Goal: Task Accomplishment & Management: Manage account settings

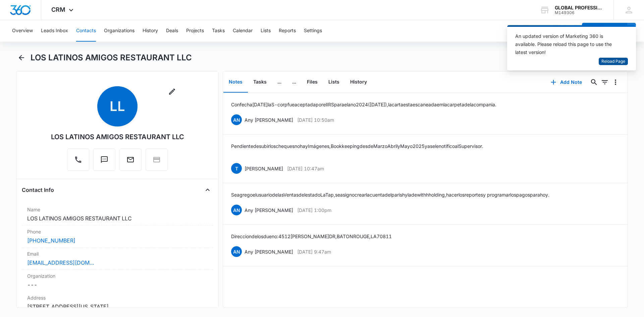
click at [609, 63] on span "Reload Page" at bounding box center [613, 61] width 24 height 6
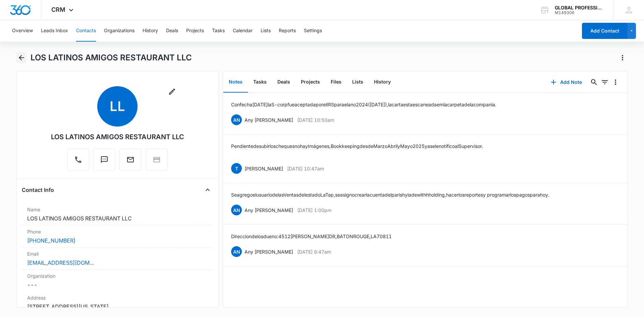
click at [19, 61] on icon "Back" at bounding box center [21, 58] width 8 height 8
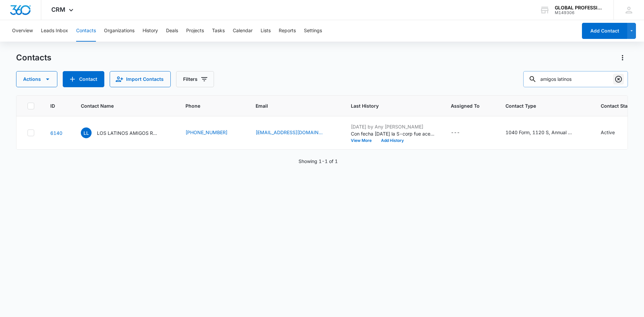
click at [617, 80] on icon "Clear" at bounding box center [618, 79] width 7 height 7
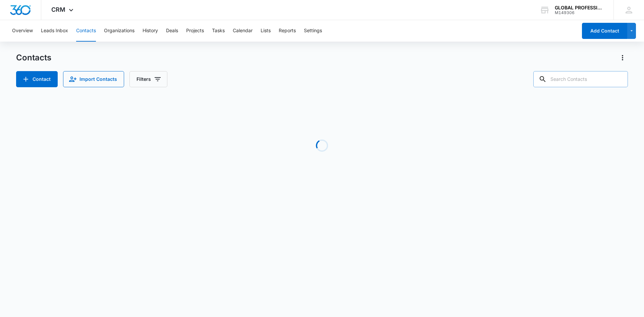
click at [587, 82] on input "text" at bounding box center [580, 79] width 95 height 16
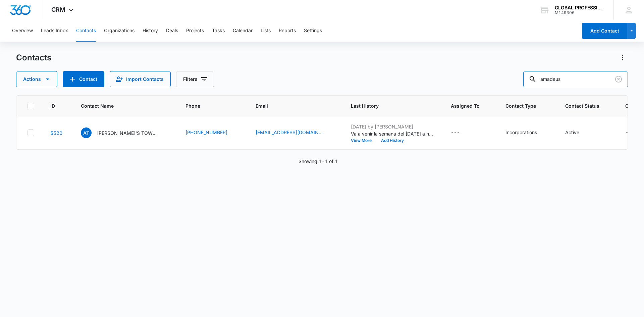
drag, startPoint x: 586, startPoint y: 79, endPoint x: 401, endPoint y: 69, distance: 185.0
click at [401, 69] on div "Contacts Actions Contact Import Contacts Filters amadeus" at bounding box center [322, 69] width 612 height 35
type input "sarai"
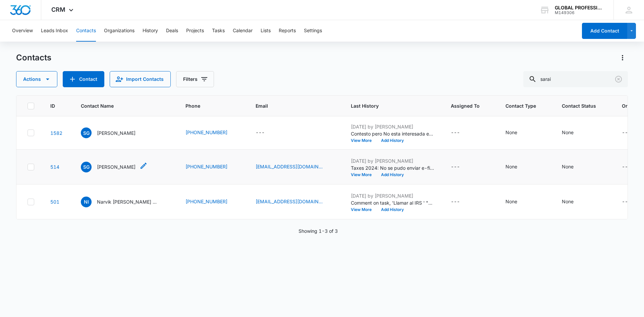
click at [135, 170] on p "[PERSON_NAME]" at bounding box center [116, 166] width 39 height 7
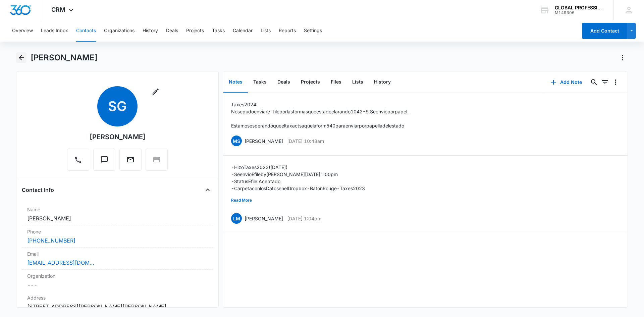
click at [22, 60] on icon "Back" at bounding box center [21, 58] width 8 height 8
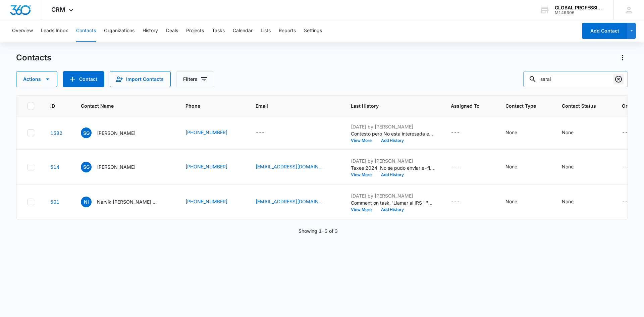
click at [620, 82] on icon "Clear" at bounding box center [618, 79] width 7 height 7
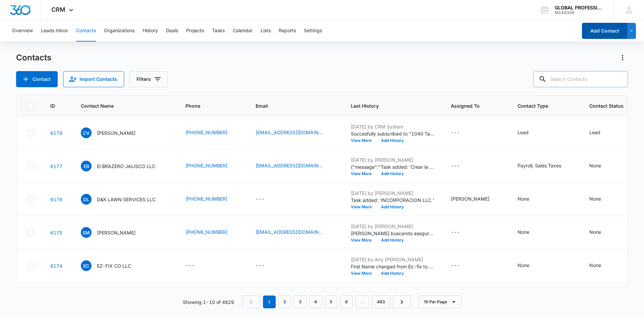
click at [599, 29] on button "Add Contact" at bounding box center [604, 31] width 45 height 16
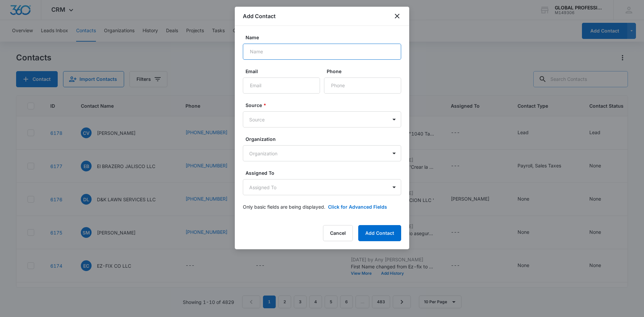
click at [337, 55] on input "Name" at bounding box center [322, 52] width 158 height 16
type input "Dore Electric LLC"
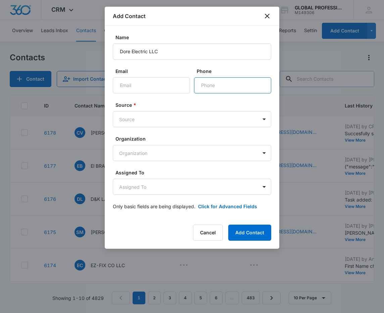
click at [260, 85] on input "Phone" at bounding box center [232, 85] width 77 height 16
type input "[PHONE_NUMBER]"
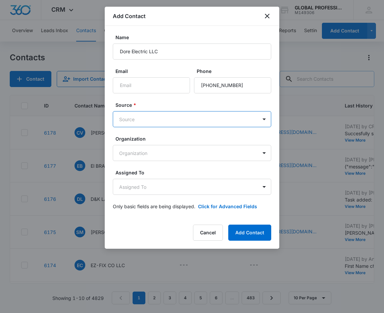
click at [190, 114] on body "CRM Apps Reputation Websites Forms CRM Email Ads Intelligence Brand Settings AI…" at bounding box center [192, 156] width 384 height 313
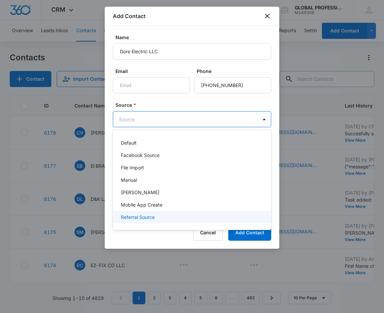
click at [142, 214] on p "Referral Source" at bounding box center [138, 217] width 34 height 7
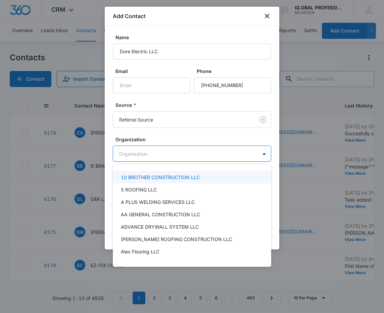
click at [155, 150] on body "CRM Apps Reputation Websites Forms CRM Email Ads Intelligence Brand Settings AI…" at bounding box center [192, 156] width 384 height 313
click at [161, 153] on div at bounding box center [192, 156] width 384 height 313
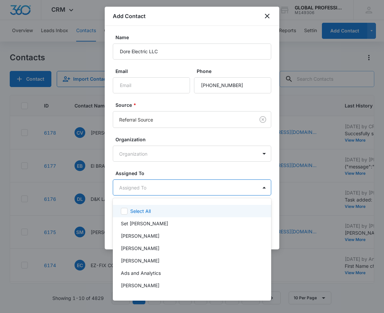
click at [161, 189] on body "CRM Apps Reputation Websites Forms CRM Email Ads Intelligence Brand Settings AI…" at bounding box center [192, 156] width 384 height 313
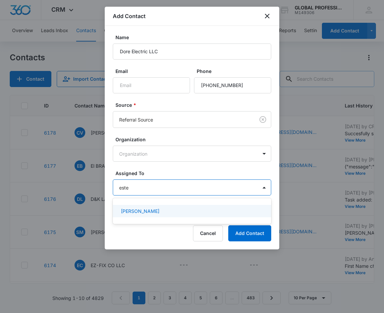
type input "ester"
click at [155, 213] on p "[PERSON_NAME]" at bounding box center [140, 211] width 39 height 7
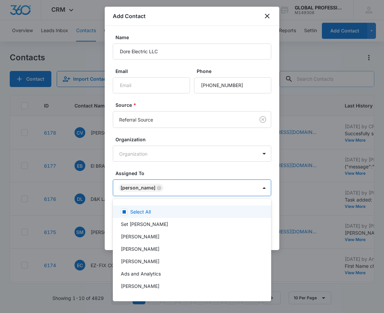
click at [224, 166] on div at bounding box center [192, 156] width 384 height 313
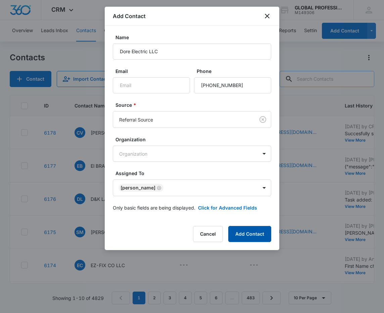
click at [262, 238] on button "Add Contact" at bounding box center [249, 234] width 43 height 16
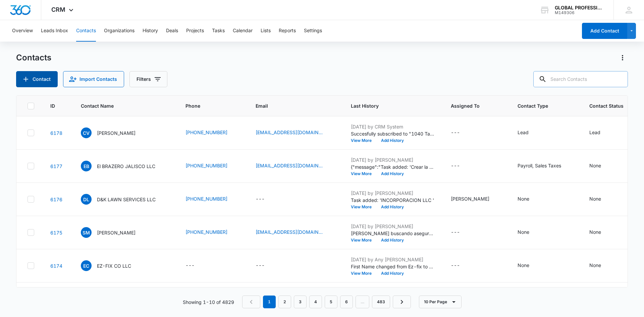
click at [40, 78] on button "Contact" at bounding box center [37, 79] width 42 height 16
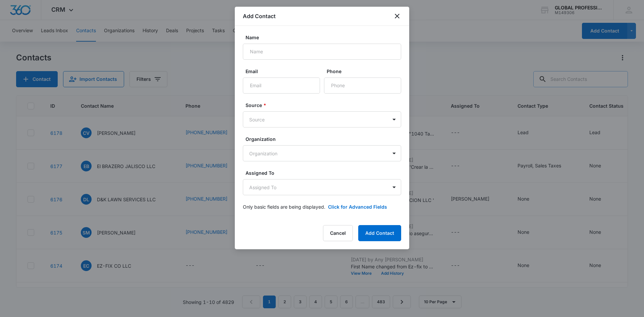
click at [403, 17] on div "Add Contact" at bounding box center [322, 16] width 174 height 19
click at [398, 14] on icon "close" at bounding box center [397, 16] width 5 height 5
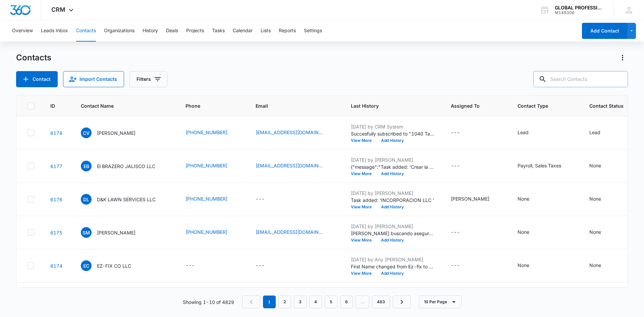
click at [598, 77] on input "text" at bounding box center [580, 79] width 95 height 16
type input "dore"
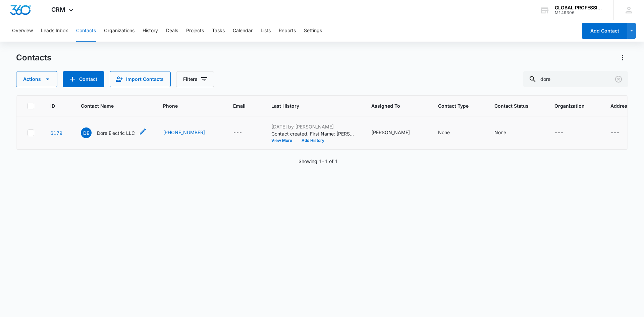
click at [119, 132] on p "Dore Electric LLC" at bounding box center [116, 132] width 38 height 7
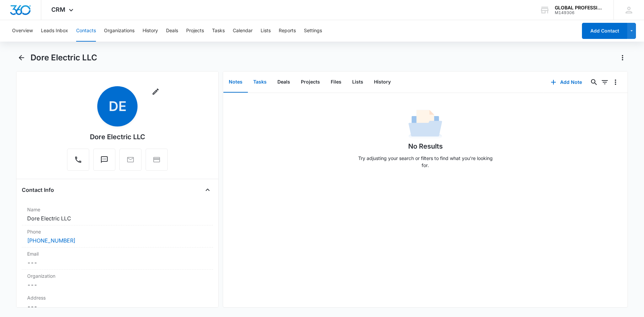
click at [258, 80] on button "Tasks" at bounding box center [260, 82] width 24 height 21
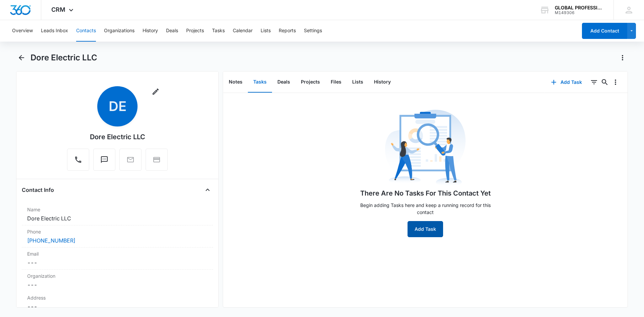
click at [429, 229] on button "Add Task" at bounding box center [425, 229] width 36 height 16
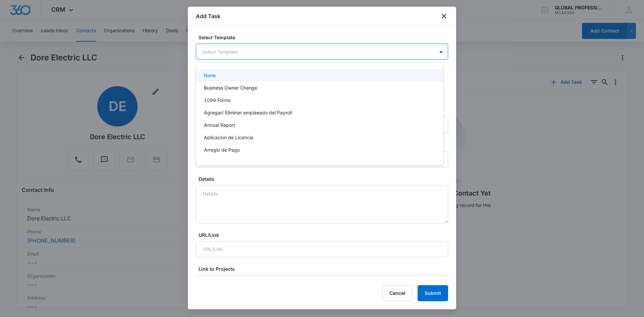
click at [304, 54] on body "CRM Apps Reputation Websites Forms CRM Email Ads Intelligence Brand Settings AI…" at bounding box center [322, 158] width 644 height 317
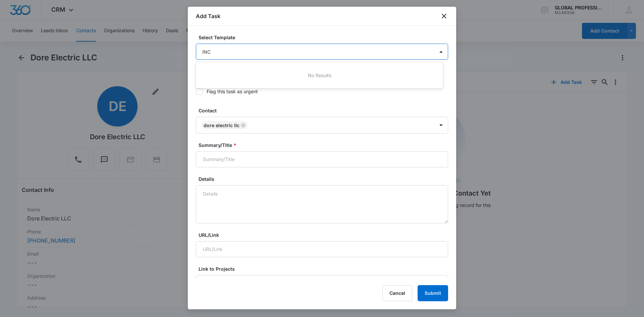
drag, startPoint x: 296, startPoint y: 51, endPoint x: 118, endPoint y: 50, distance: 178.7
click at [119, 51] on div at bounding box center [322, 158] width 644 height 317
type input "INC"
click at [385, 55] on body "CRM Apps Reputation Websites Forms CRM Email Ads Intelligence Brand Settings AI…" at bounding box center [322, 158] width 644 height 317
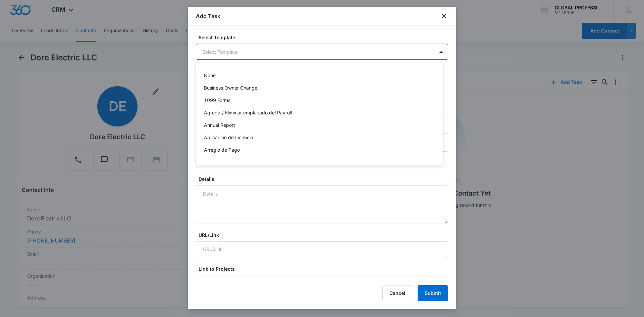
scroll to position [481, 0]
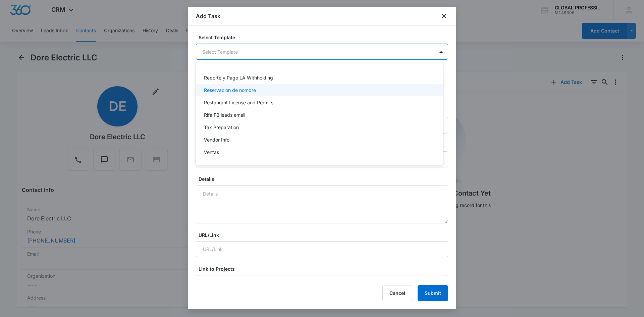
click at [243, 94] on div "Reservacion de nombre" at bounding box center [319, 90] width 247 height 12
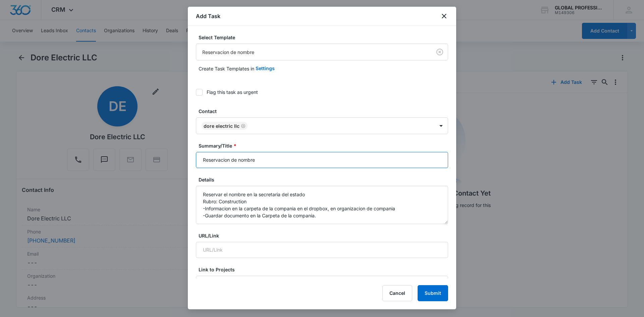
click at [263, 161] on input "Reservacion de nombre" at bounding box center [322, 160] width 252 height 16
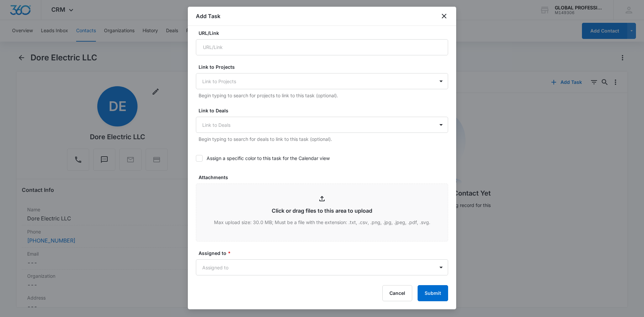
scroll to position [302, 0]
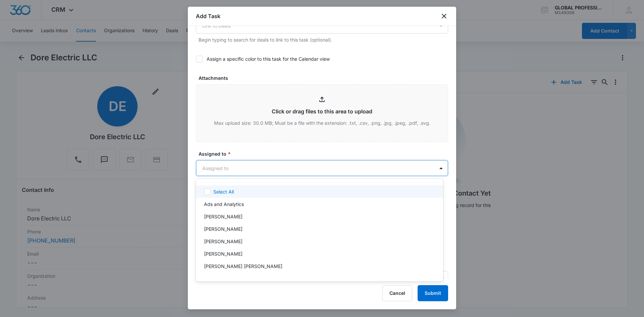
click at [264, 166] on body "CRM Apps Reputation Websites Forms CRM Email Ads Intelligence Brand Settings AI…" at bounding box center [322, 158] width 644 height 317
type input "ESTER"
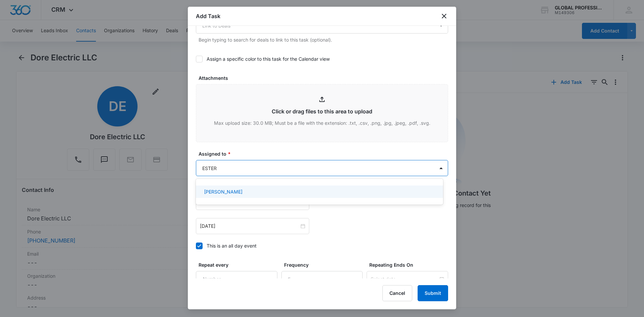
click at [256, 194] on div "[PERSON_NAME]" at bounding box center [319, 191] width 230 height 7
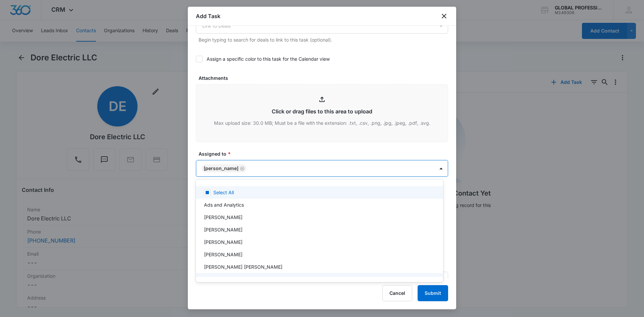
click at [294, 146] on div at bounding box center [322, 158] width 644 height 317
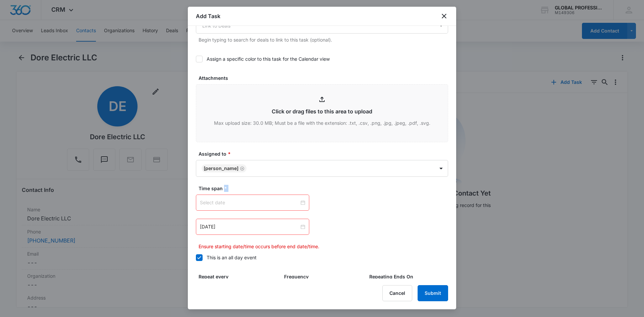
click at [300, 200] on div at bounding box center [252, 202] width 105 height 7
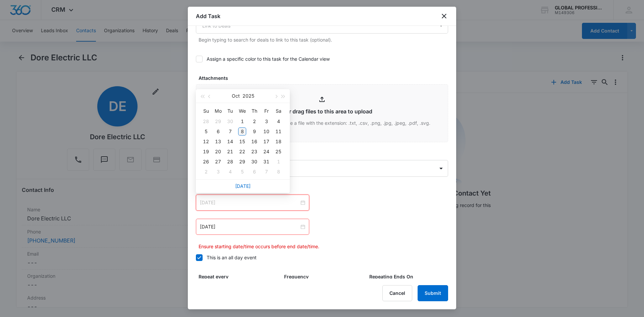
type input "[DATE]"
click at [242, 132] on div "8" at bounding box center [242, 131] width 8 height 8
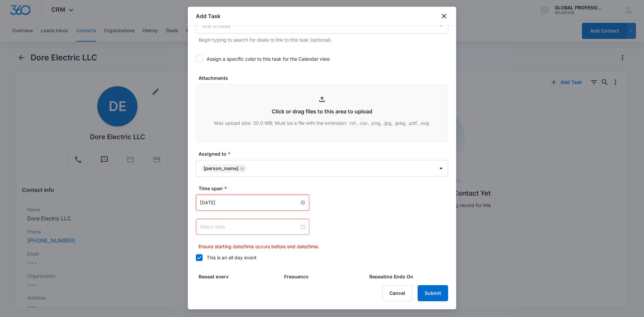
click at [300, 227] on div at bounding box center [252, 226] width 105 height 7
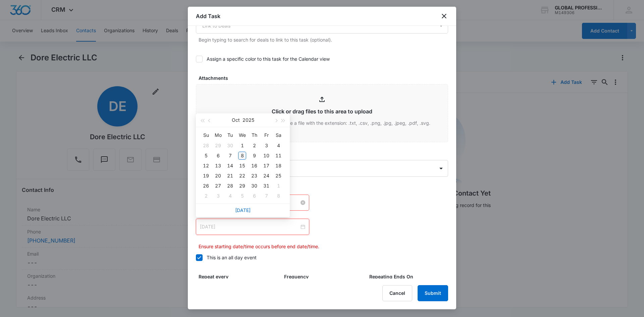
type input "[DATE]"
click at [243, 155] on div "8" at bounding box center [242, 156] width 8 height 8
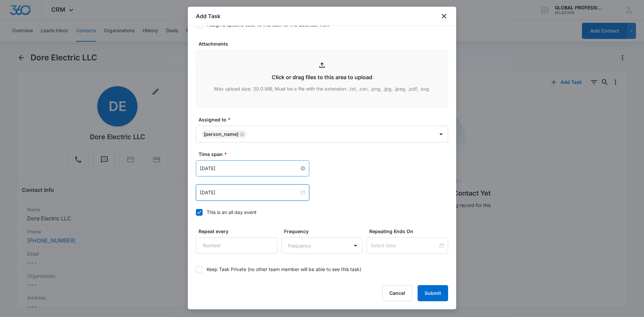
scroll to position [368, 0]
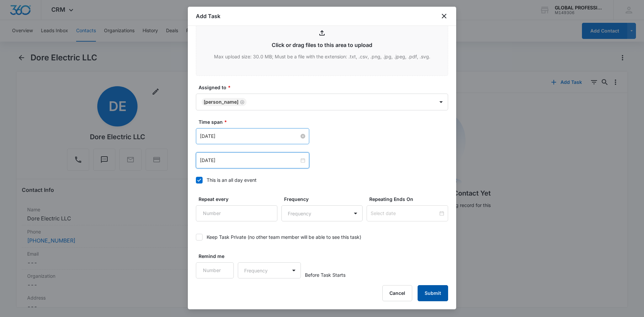
click at [442, 290] on button "Submit" at bounding box center [432, 293] width 31 height 16
